Goal: Task Accomplishment & Management: Use online tool/utility

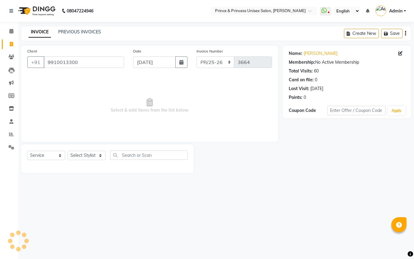
select select "service"
click at [90, 35] on div "INVOICE PREVIOUS INVOICES" at bounding box center [64, 32] width 87 height 7
click at [147, 36] on div "INVOICE PREVIOUS INVOICES Create New Save" at bounding box center [216, 33] width 390 height 14
click at [84, 32] on link "PREVIOUS INVOICES" at bounding box center [79, 31] width 43 height 5
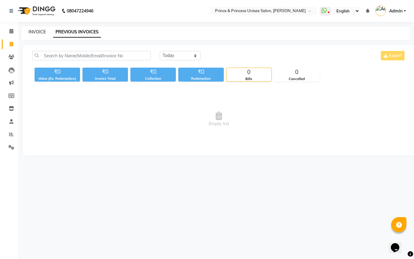
click at [38, 30] on link "INVOICE" at bounding box center [37, 31] width 17 height 5
select select "service"
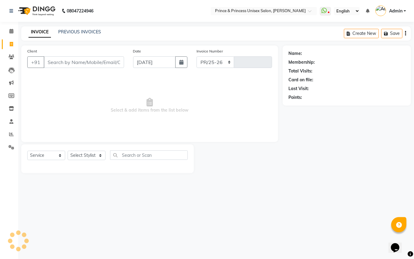
select select "3760"
type input "3664"
drag, startPoint x: 52, startPoint y: 35, endPoint x: 39, endPoint y: 86, distance: 52.0
click at [50, 79] on main "INVOICE PREVIOUS INVOICES Create New Save Client +91 Date [DATE] Invoice Number…" at bounding box center [216, 104] width 396 height 156
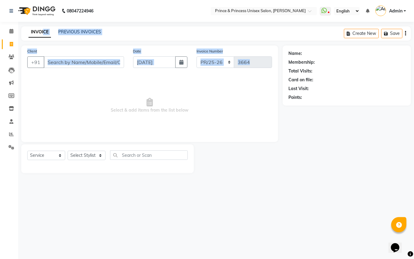
click at [181, 40] on div "INVOICE PREVIOUS INVOICES Create New Save" at bounding box center [216, 33] width 390 height 14
